Goal: Find contact information: Find contact information

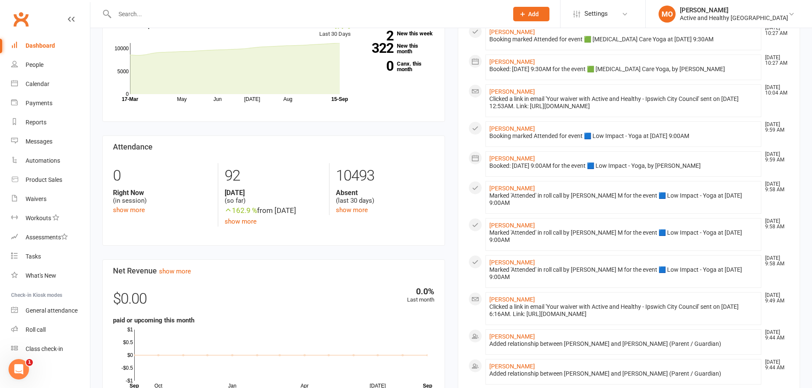
scroll to position [128, 0]
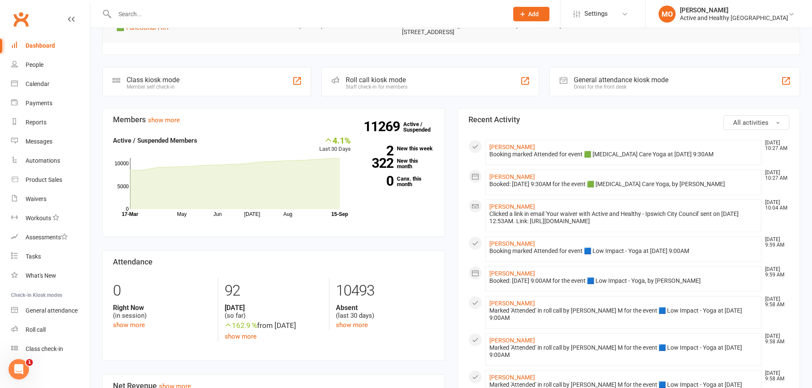
click at [235, 13] on input "text" at bounding box center [307, 14] width 390 height 12
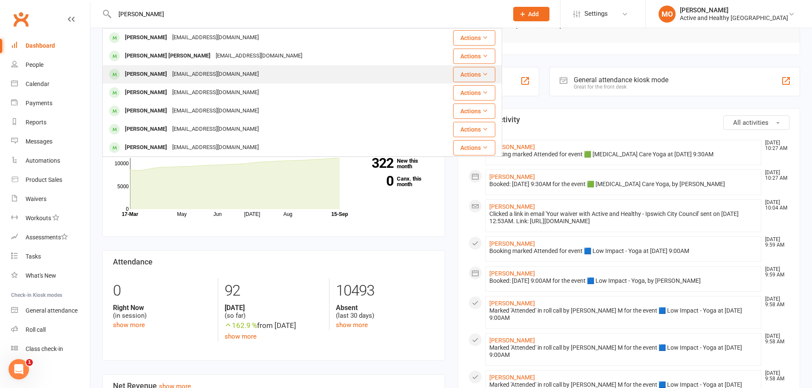
type input "[PERSON_NAME]"
click at [278, 75] on div "[PERSON_NAME] [EMAIL_ADDRESS][DOMAIN_NAME]" at bounding box center [265, 74] width 324 height 17
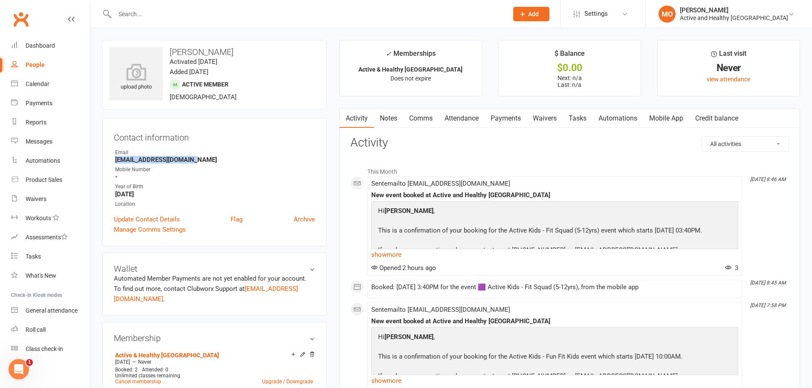
drag, startPoint x: 194, startPoint y: 159, endPoint x: 115, endPoint y: 161, distance: 79.3
click at [115, 161] on li "Email [EMAIL_ADDRESS][DOMAIN_NAME]" at bounding box center [214, 156] width 201 height 15
copy strong "[EMAIL_ADDRESS][DOMAIN_NAME]"
click at [43, 81] on div "Calendar" at bounding box center [38, 84] width 24 height 7
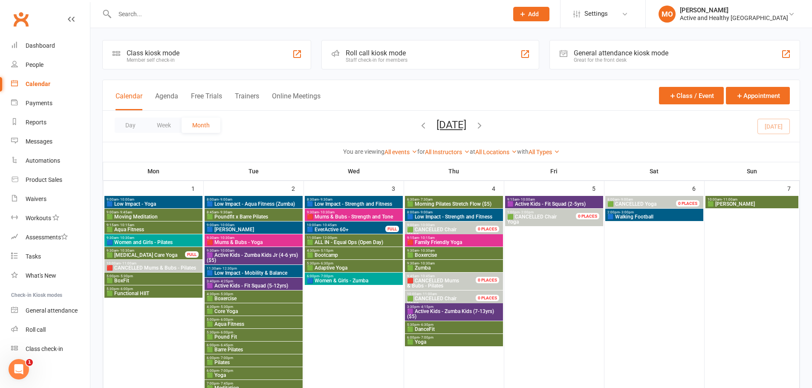
click at [151, 6] on div at bounding box center [302, 14] width 400 height 28
click at [143, 18] on input "text" at bounding box center [307, 14] width 390 height 12
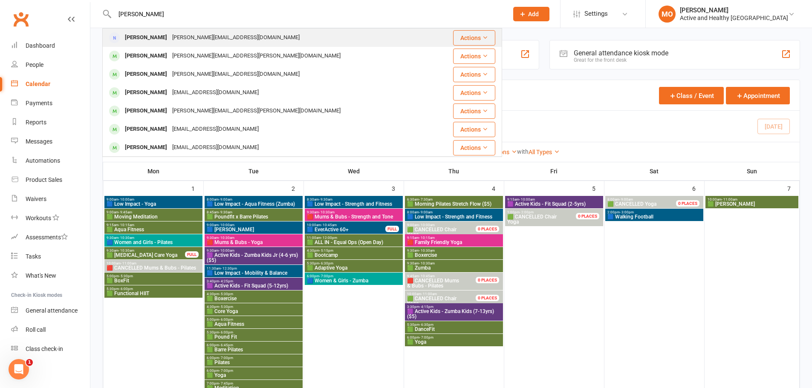
type input "[PERSON_NAME]"
drag, startPoint x: 183, startPoint y: 16, endPoint x: 55, endPoint y: 9, distance: 128.0
click at [104, 10] on div "[PERSON_NAME] [PERSON_NAME] [PERSON_NAME][EMAIL_ADDRESS][DOMAIN_NAME] Actions […" at bounding box center [302, 14] width 400 height 28
